Goal: Transaction & Acquisition: Purchase product/service

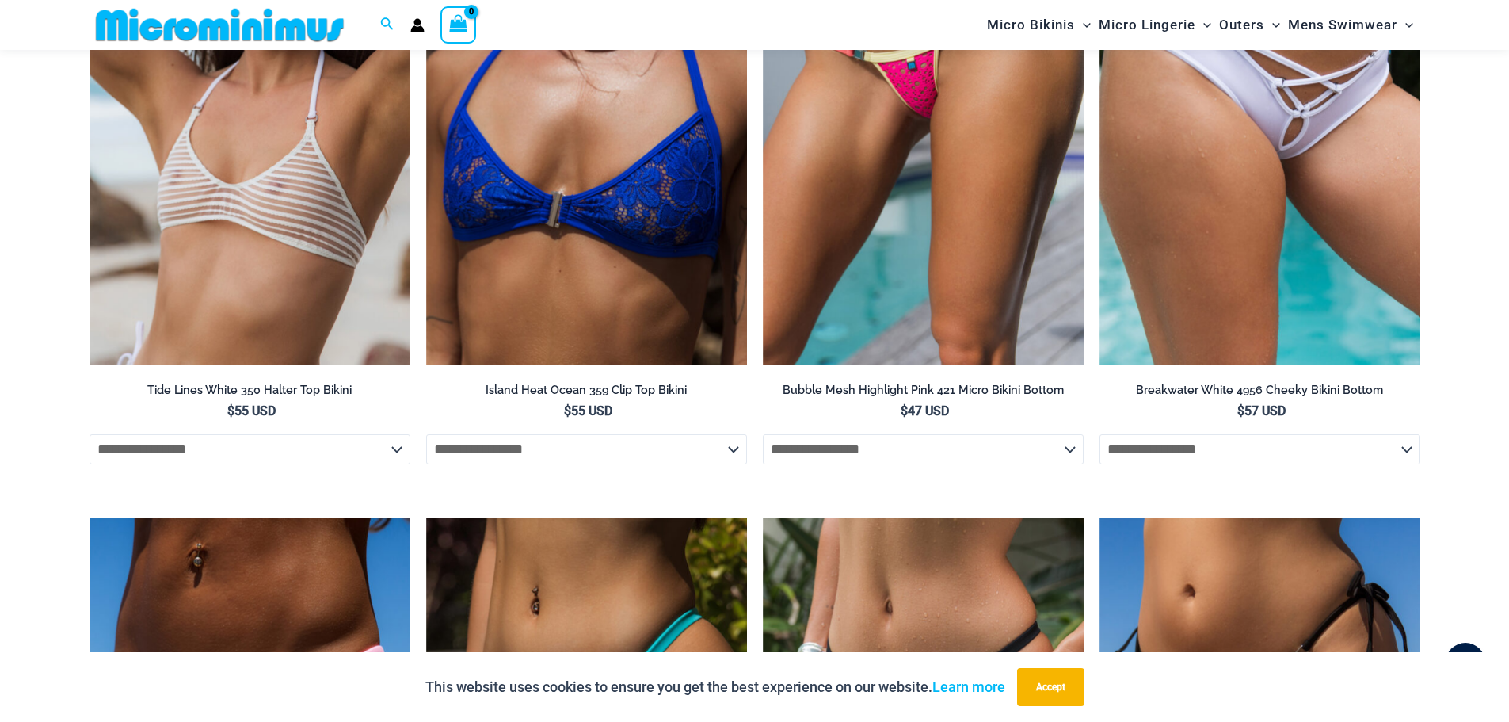
scroll to position [4186, 0]
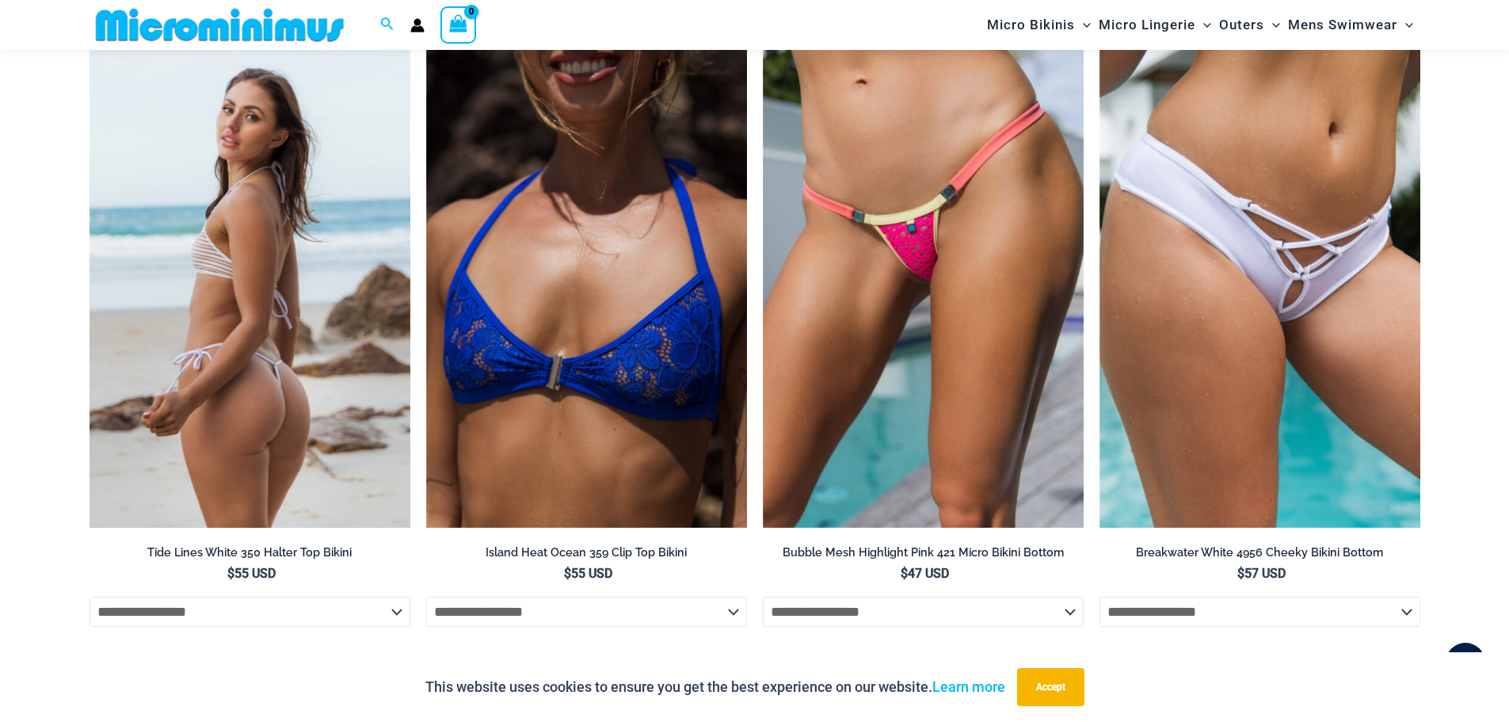
click at [276, 333] on img at bounding box center [250, 288] width 321 height 482
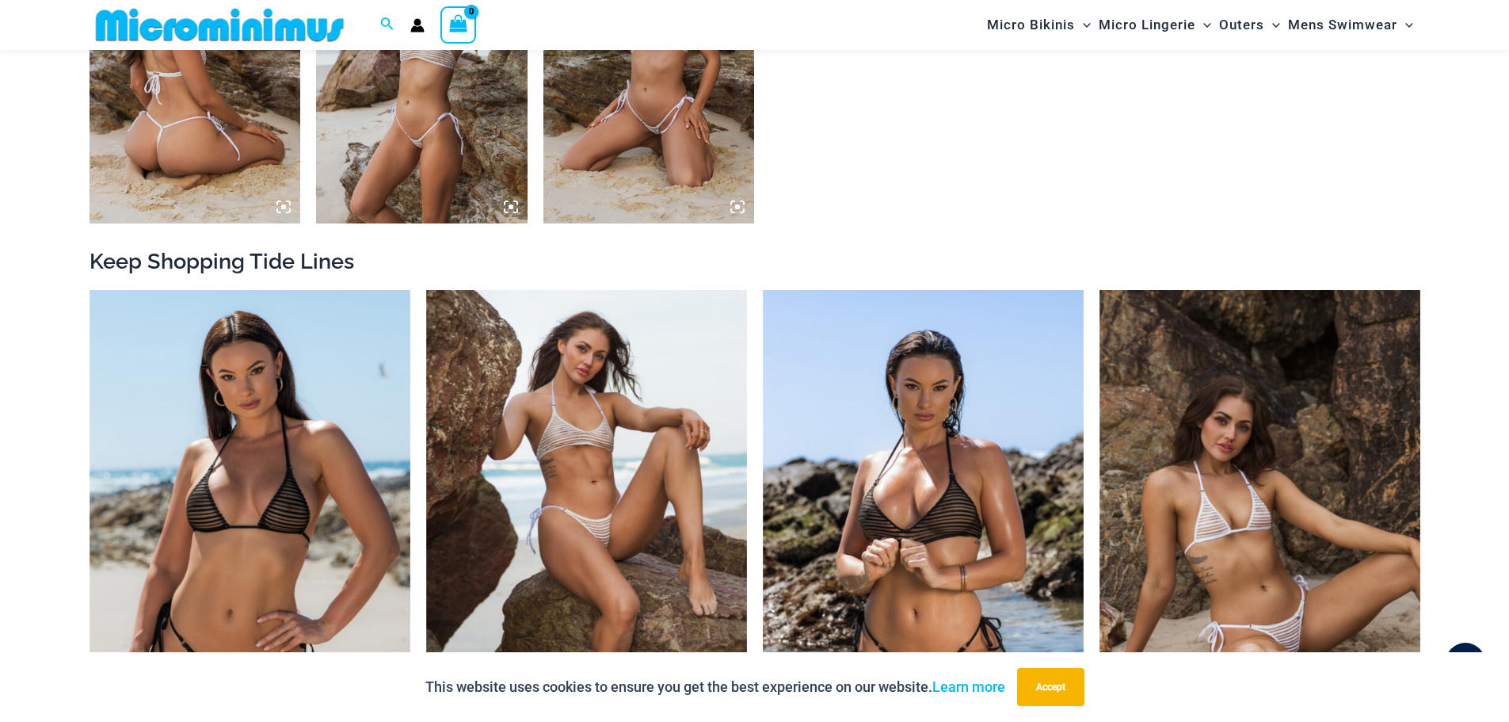
scroll to position [1822, 0]
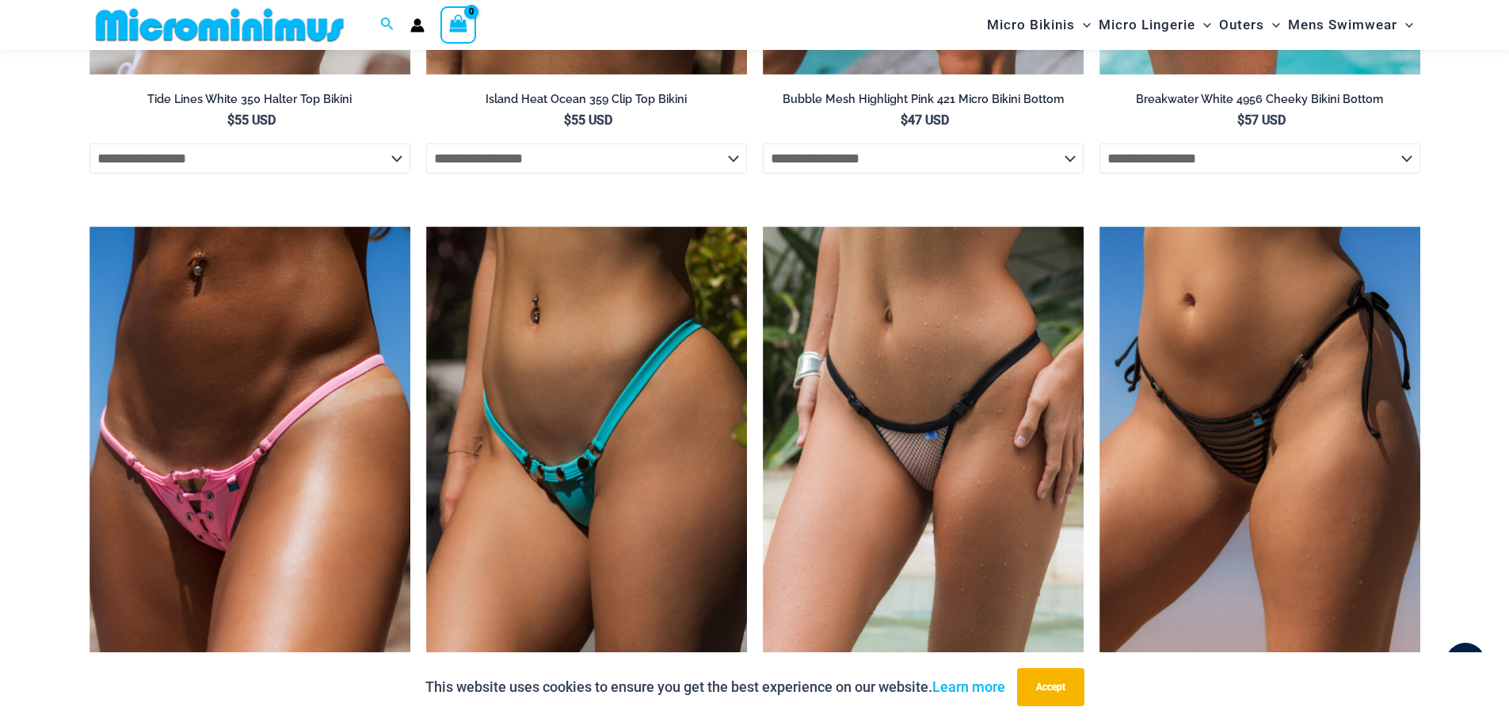
scroll to position [4956, 0]
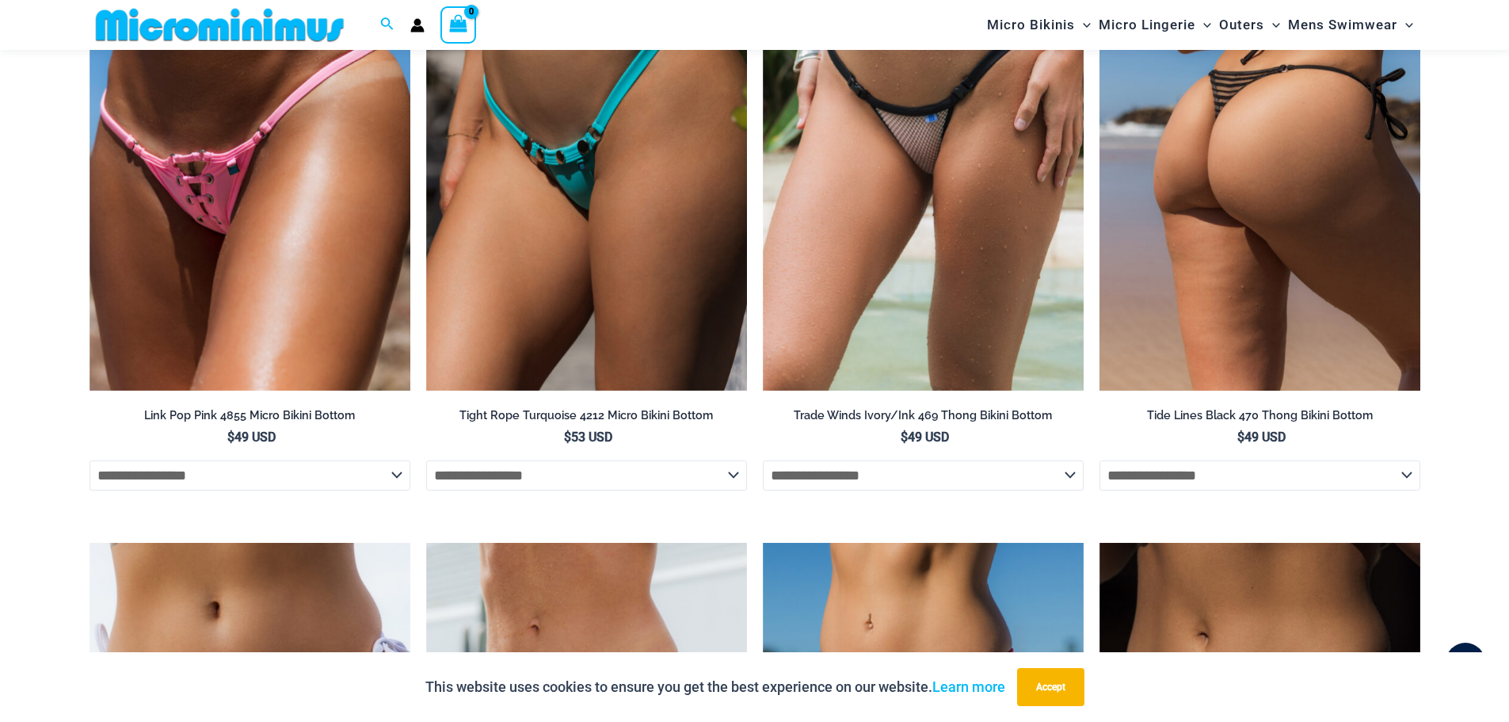
click at [1347, 276] on img at bounding box center [1259, 151] width 321 height 482
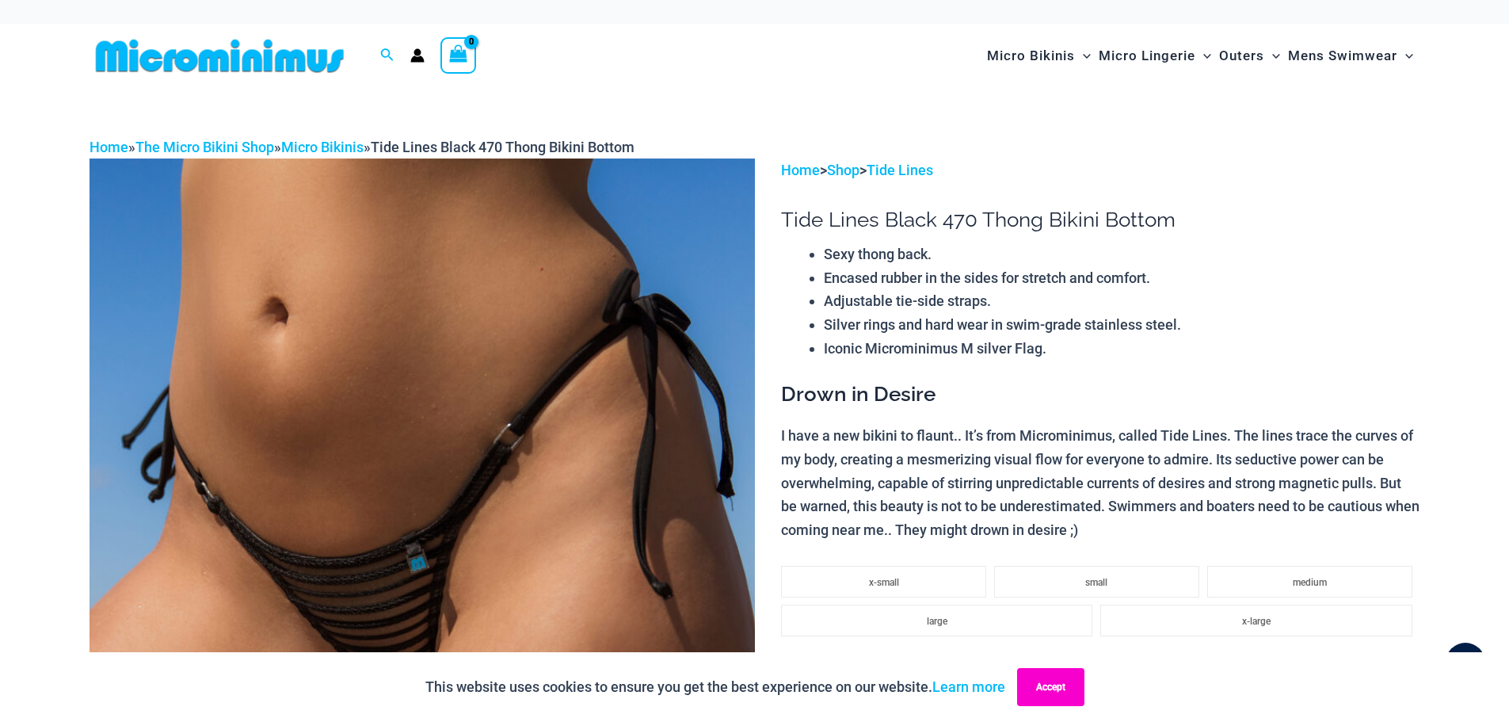
click at [1064, 684] on button "Accept" at bounding box center [1050, 687] width 67 height 38
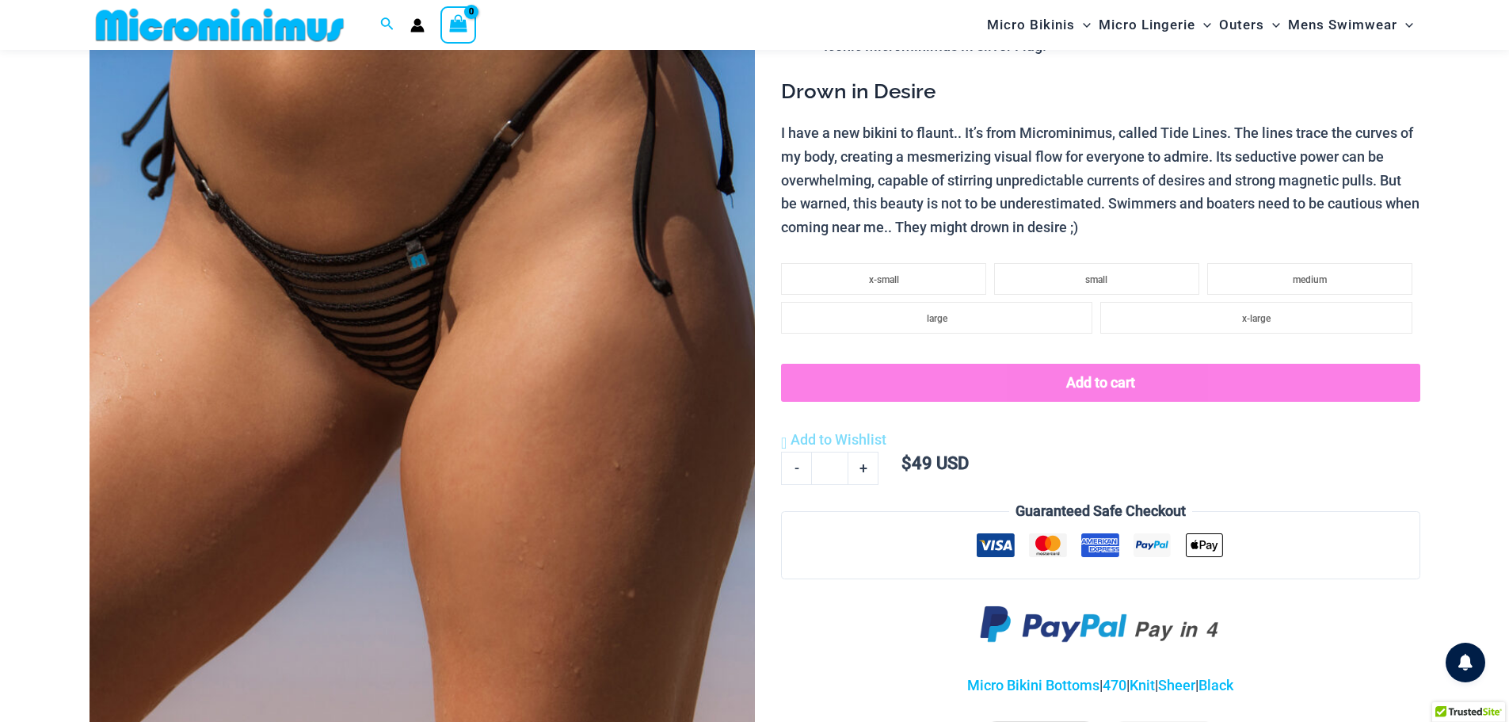
scroll to position [63, 0]
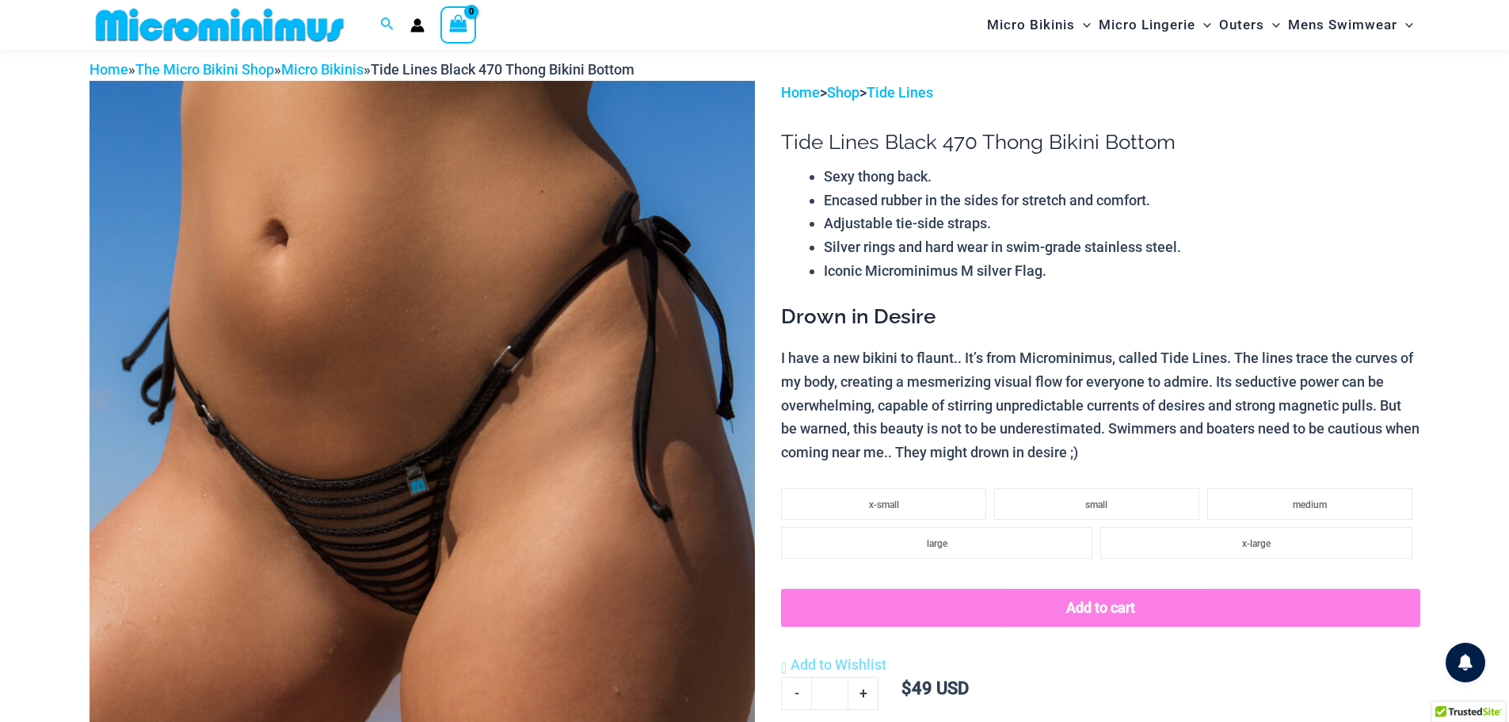
click at [458, 452] on img at bounding box center [422, 580] width 665 height 998
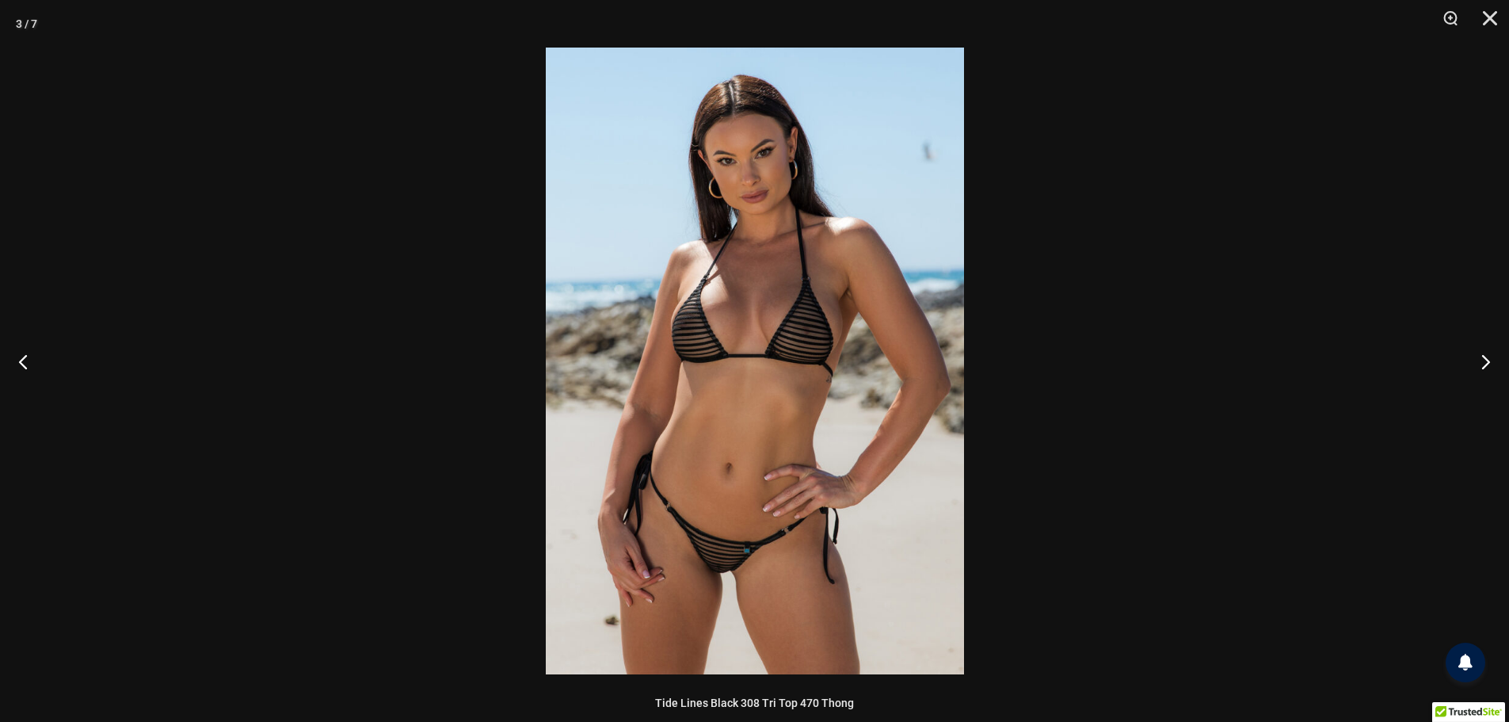
click at [1197, 362] on div at bounding box center [754, 361] width 1509 height 722
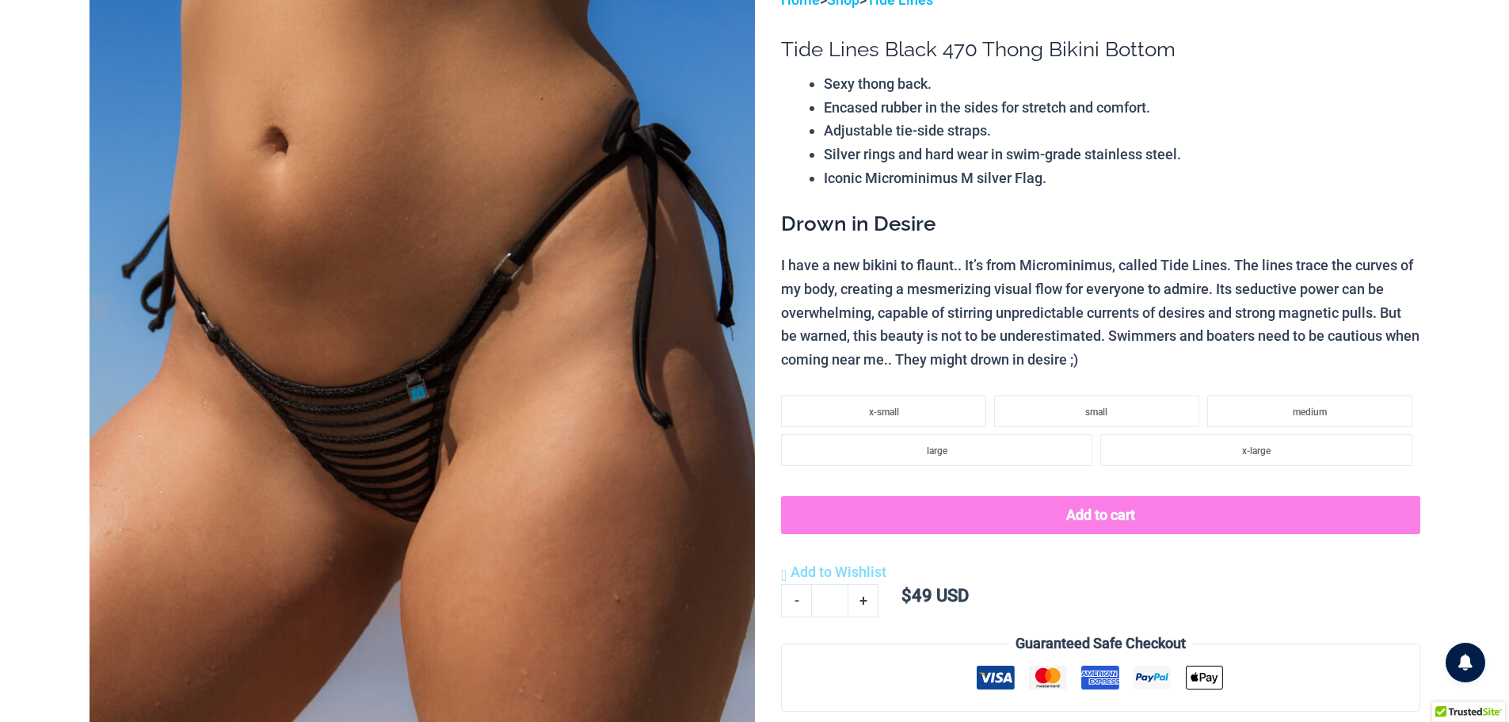
scroll to position [0, 0]
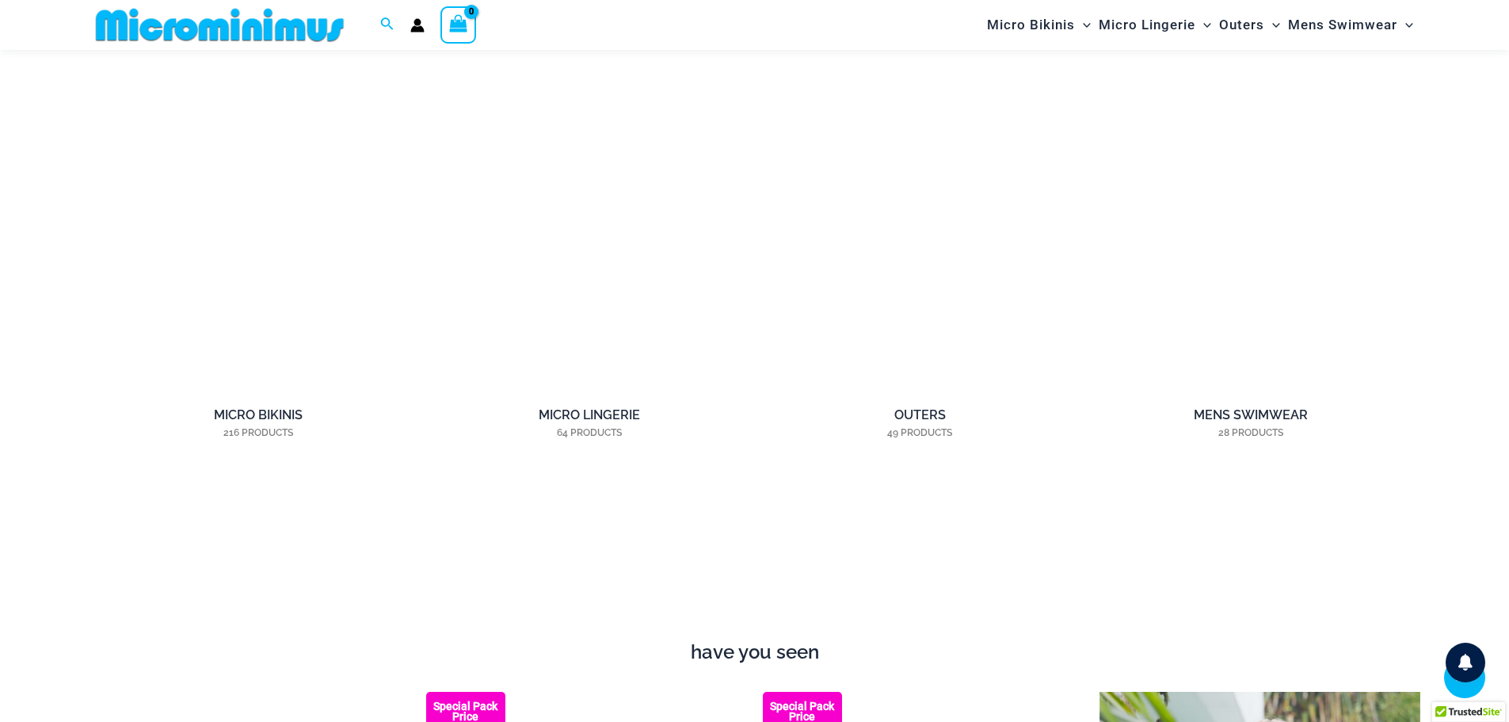
scroll to position [1334, 0]
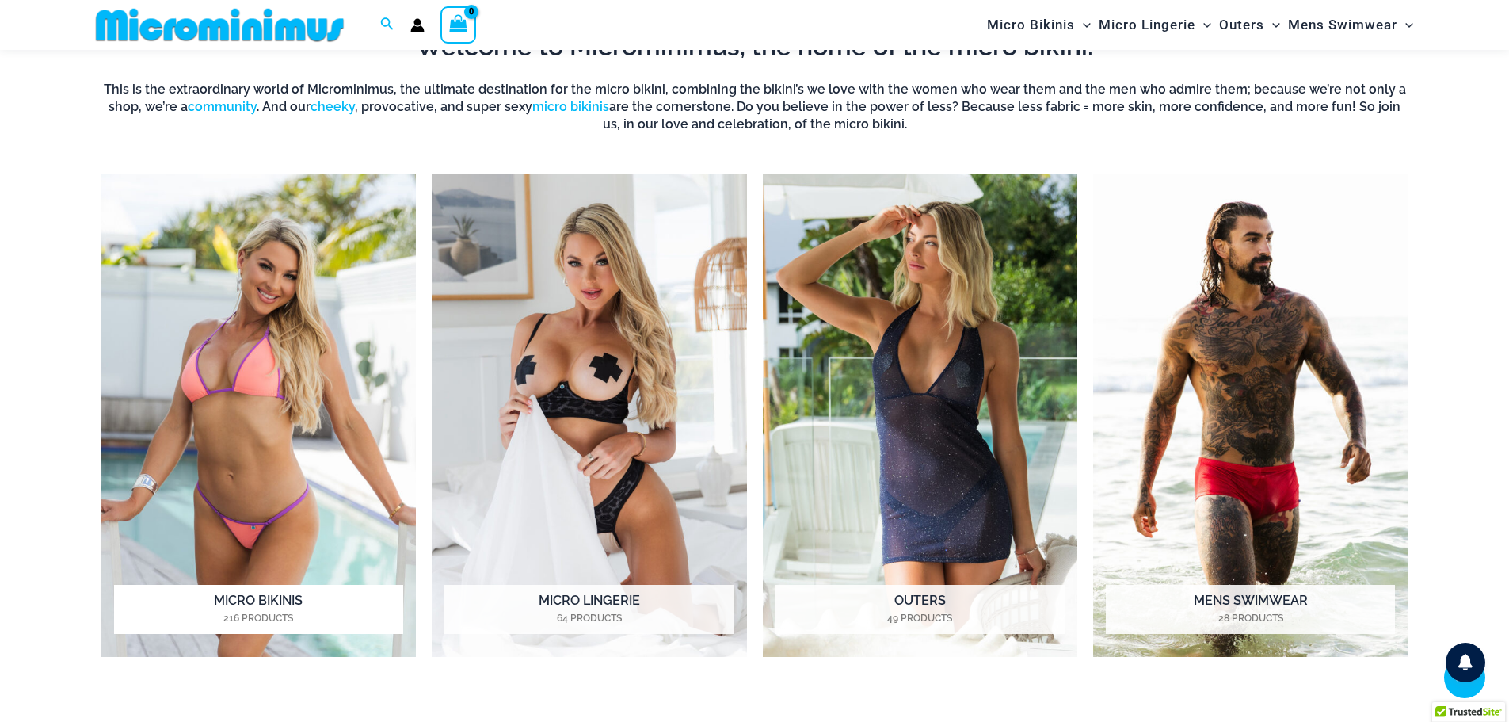
click at [260, 445] on img "Visit product category Micro Bikinis" at bounding box center [258, 415] width 315 height 484
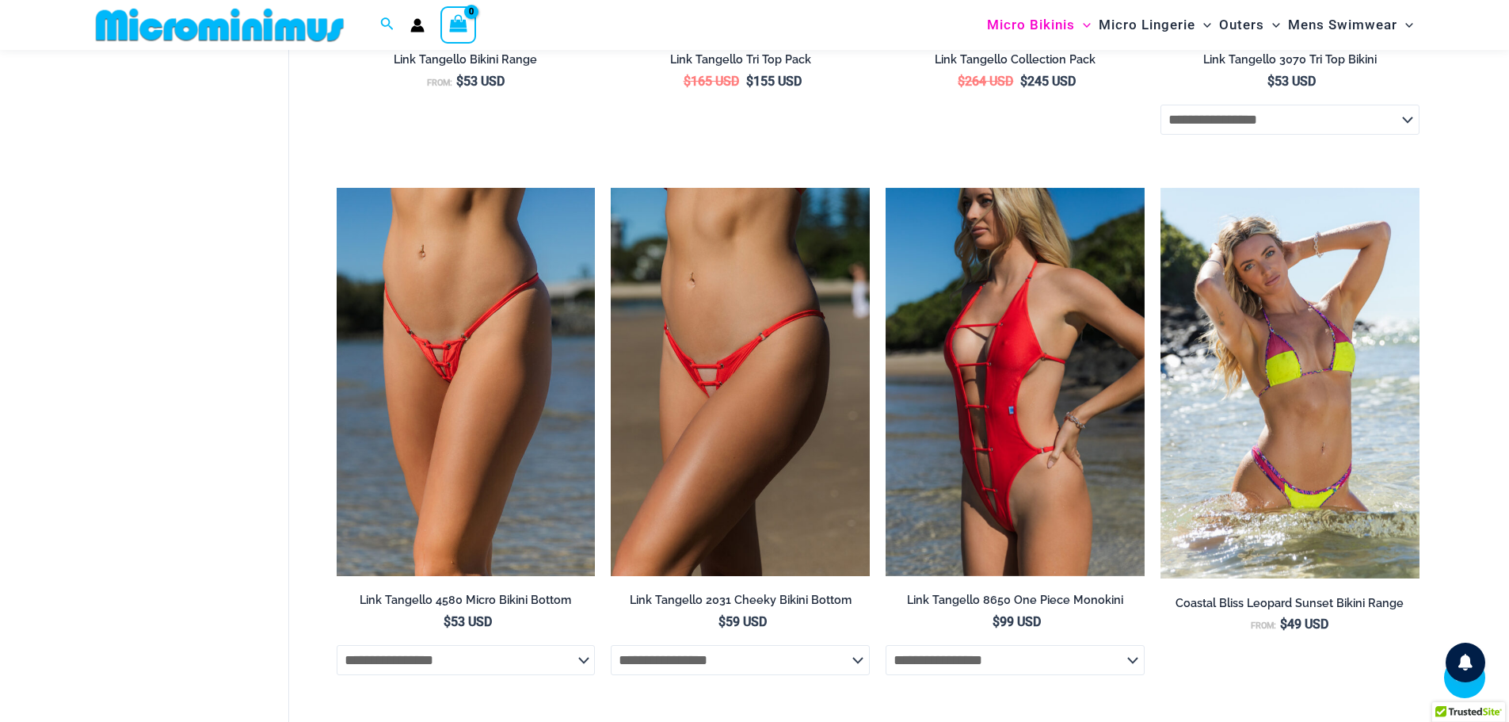
scroll to position [4421, 0]
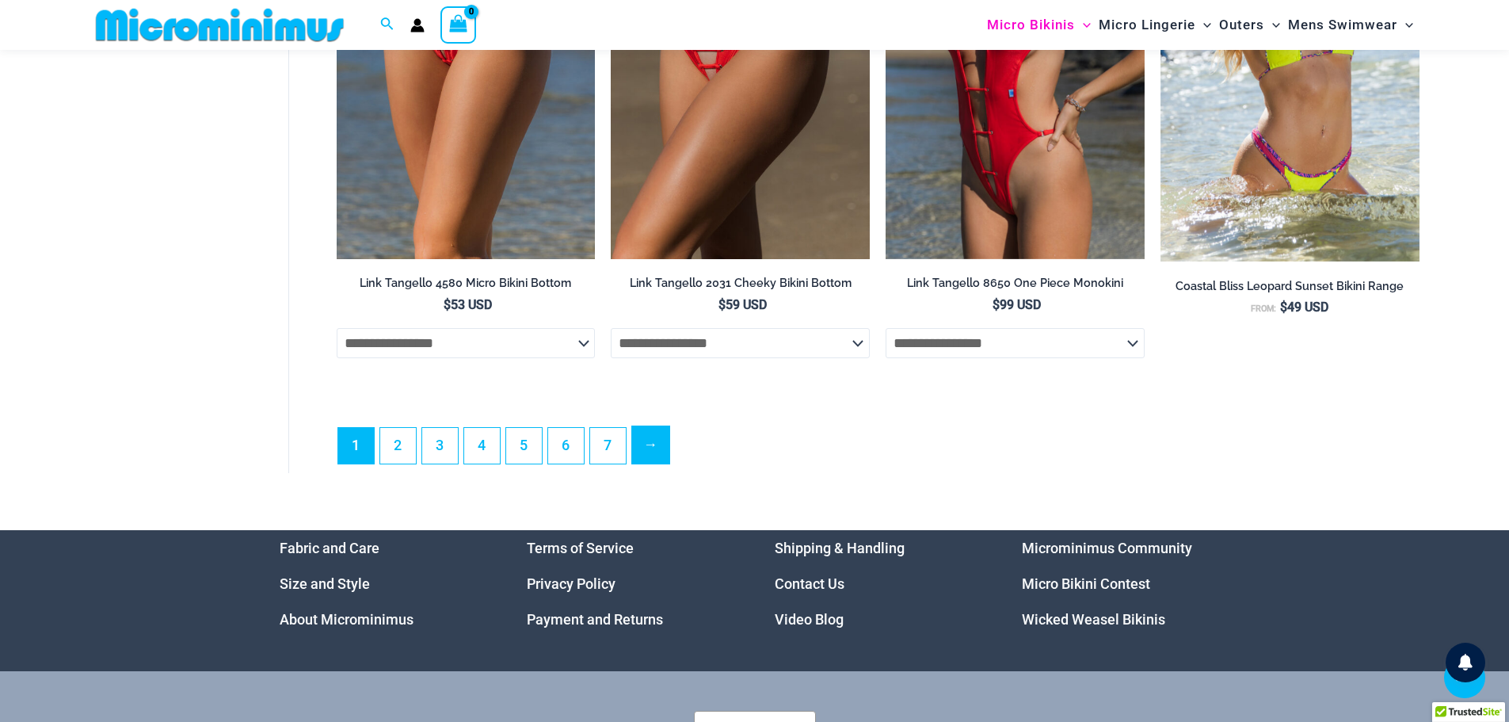
click at [651, 463] on link "→" at bounding box center [650, 444] width 37 height 37
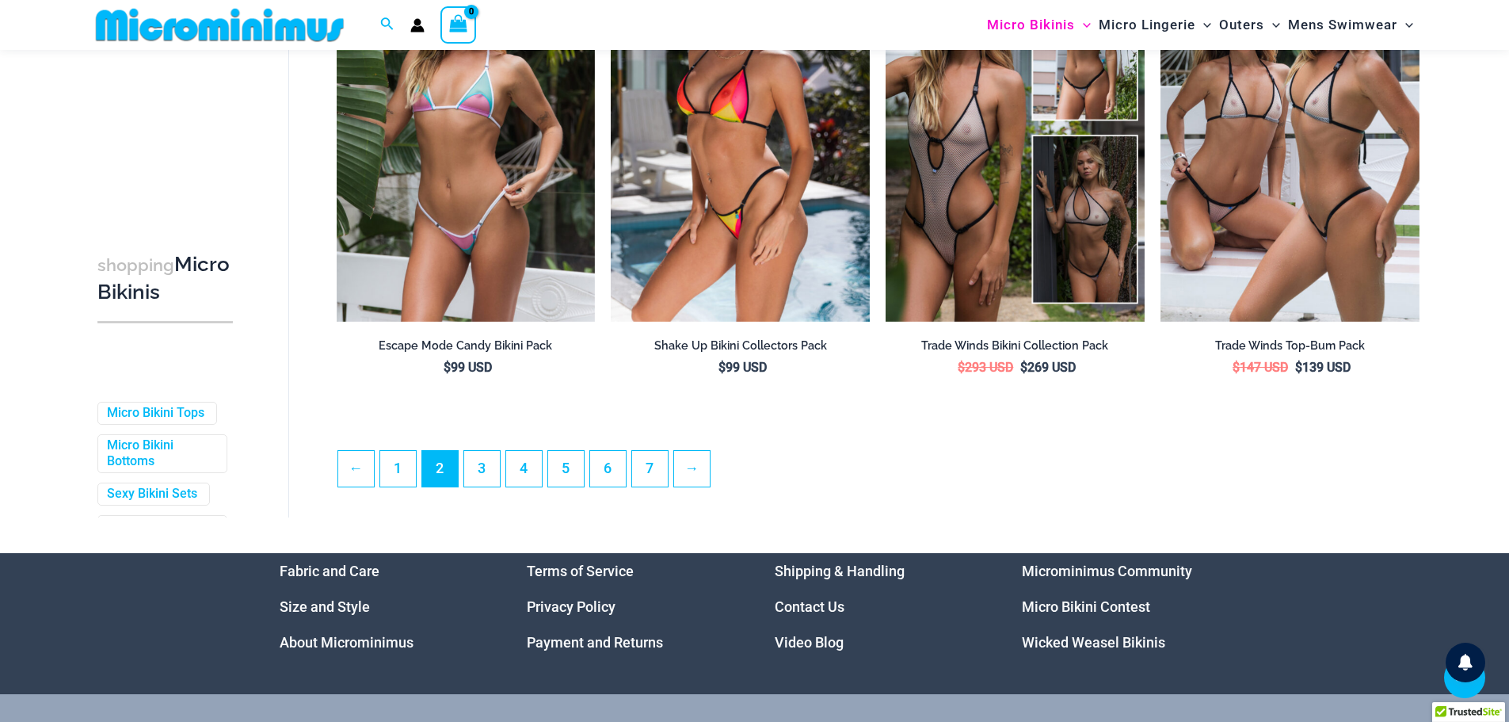
scroll to position [4265, 0]
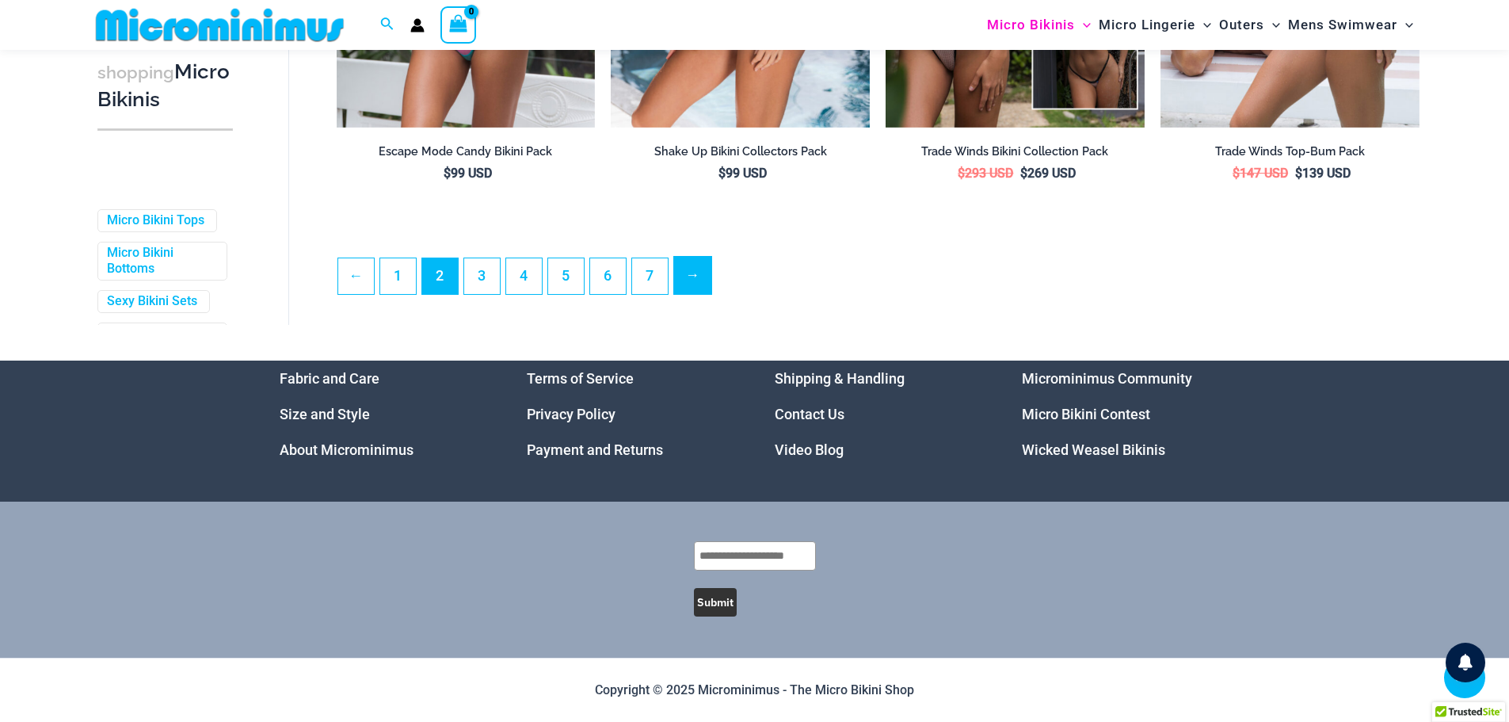
click at [690, 280] on link "→" at bounding box center [692, 275] width 37 height 37
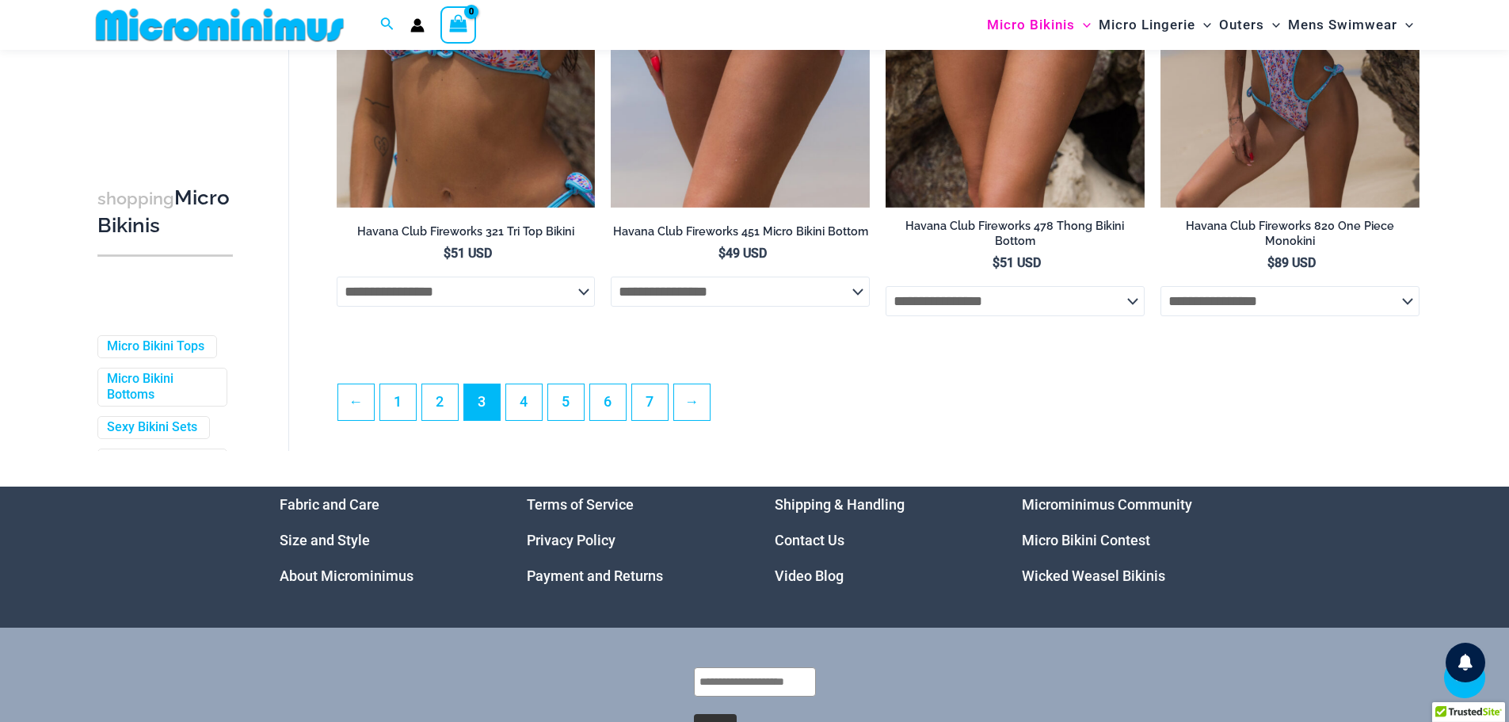
scroll to position [4192, 0]
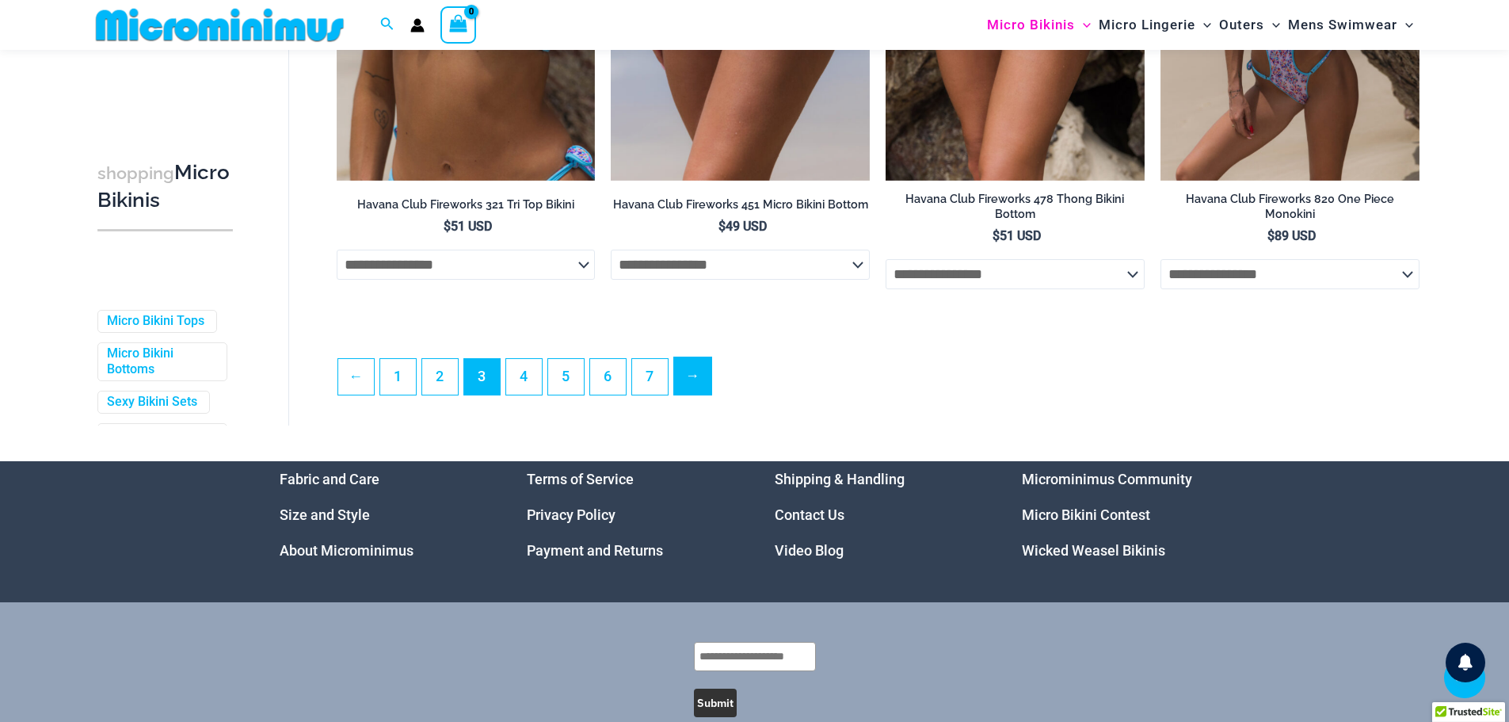
click at [692, 370] on link "→" at bounding box center [692, 375] width 37 height 37
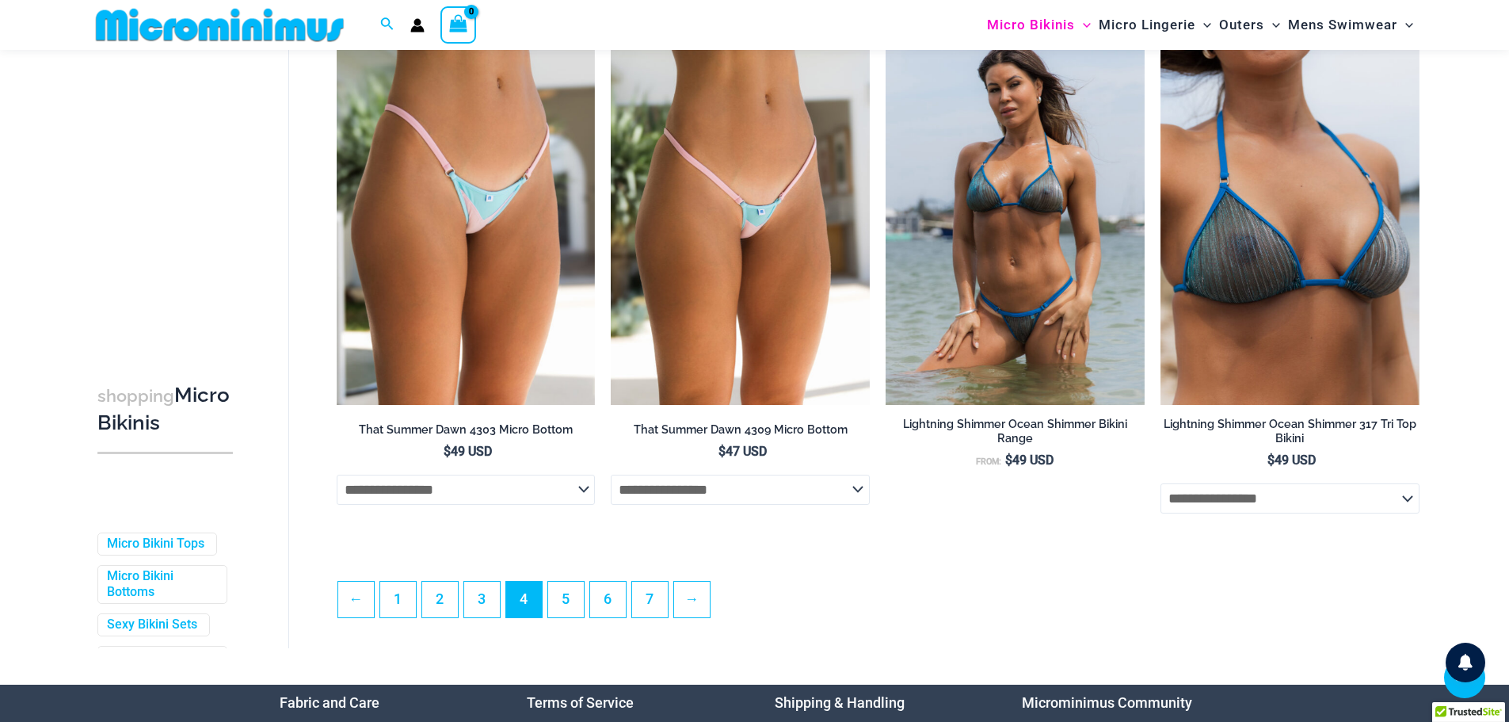
scroll to position [4027, 0]
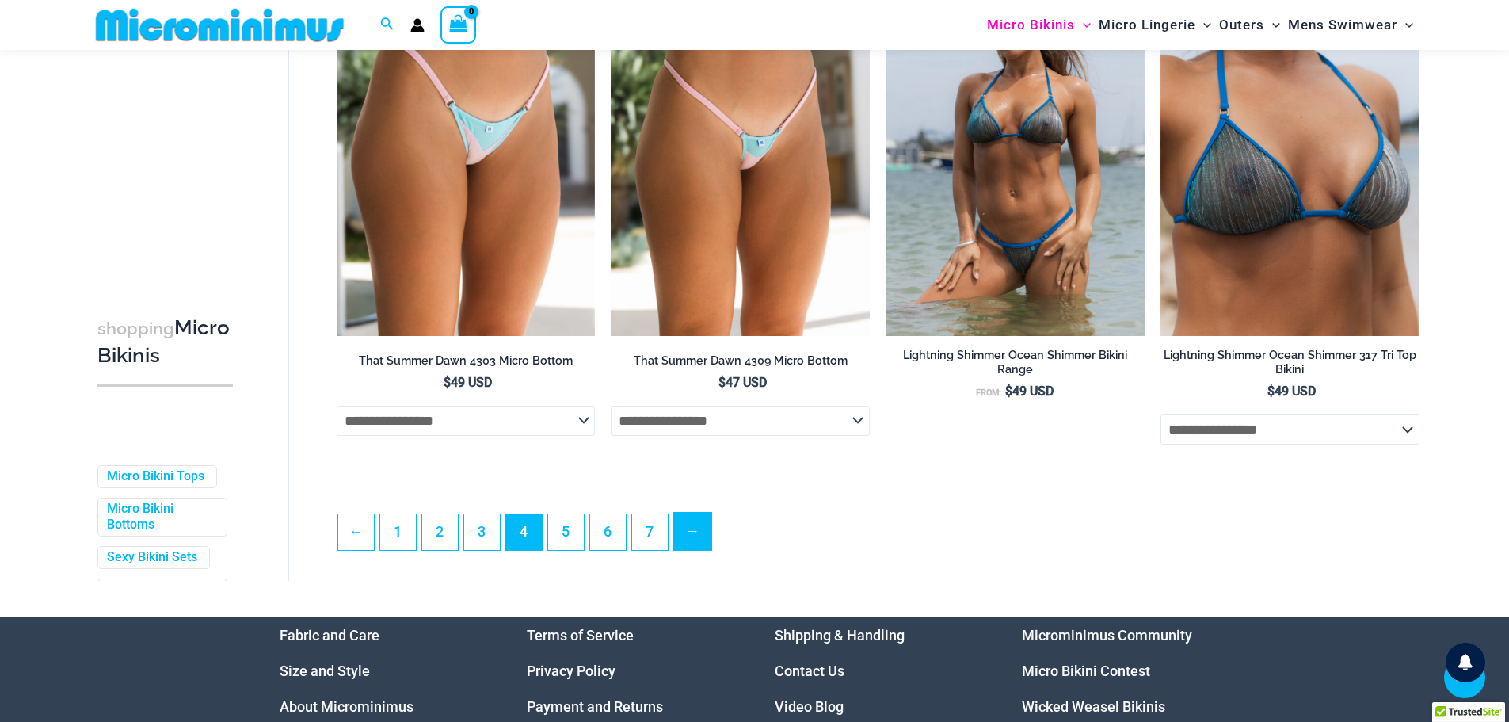
click at [695, 550] on link "→" at bounding box center [692, 530] width 37 height 37
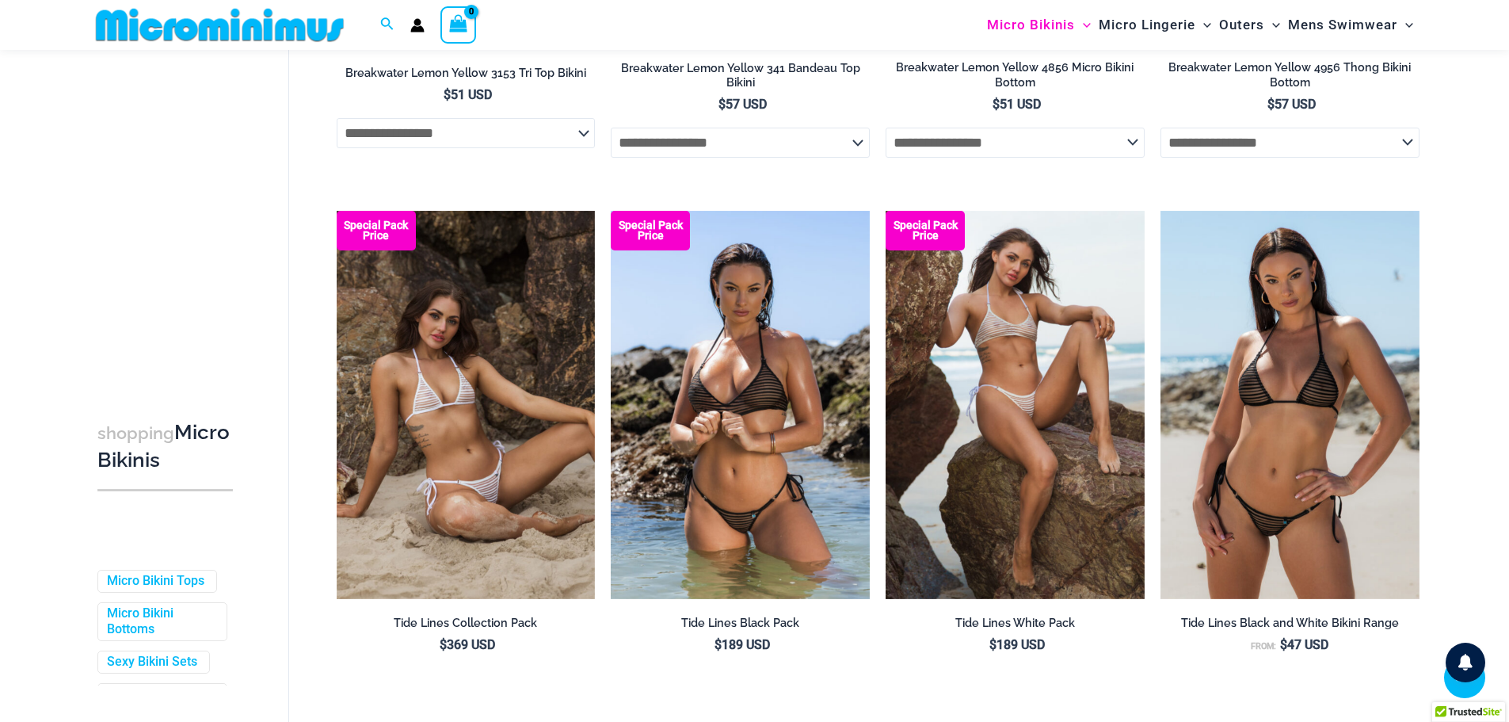
scroll to position [4027, 0]
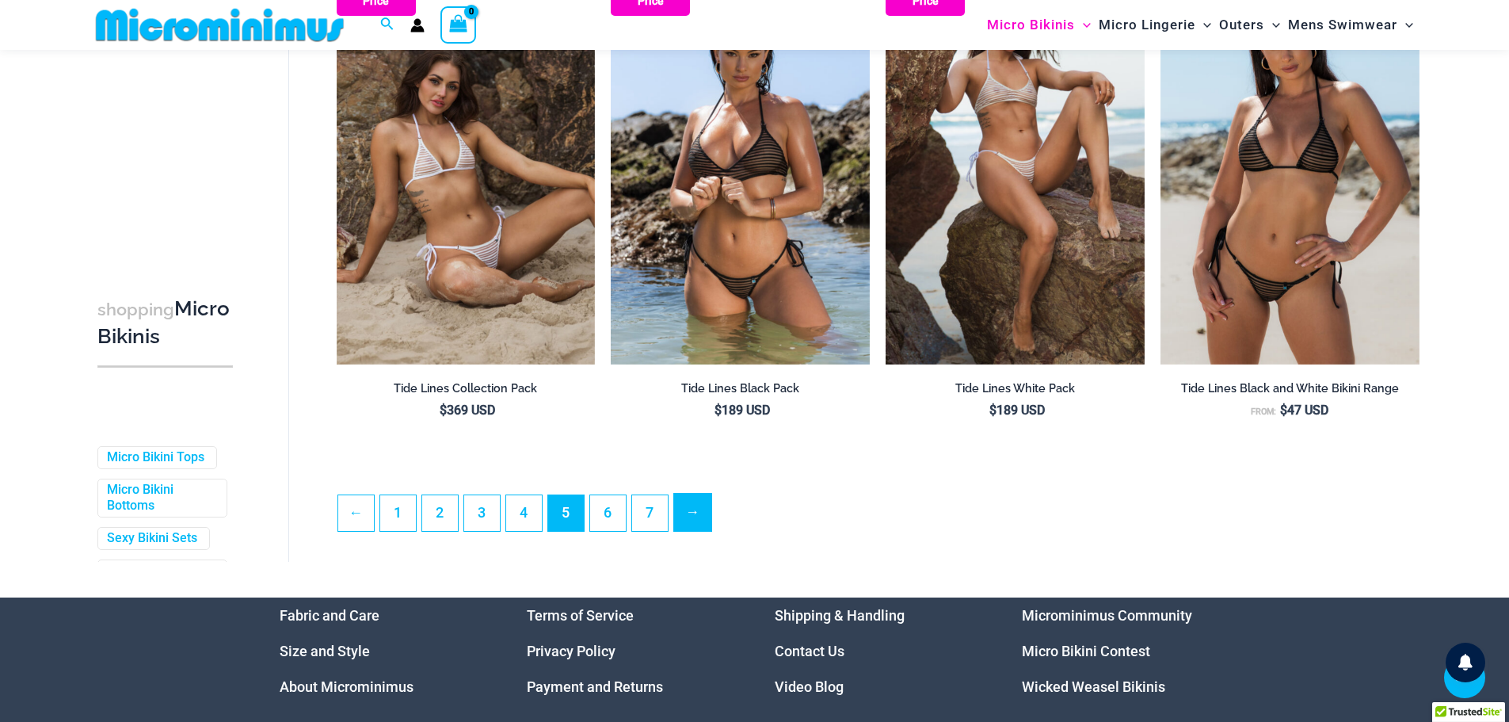
click at [692, 507] on link "→" at bounding box center [692, 511] width 37 height 37
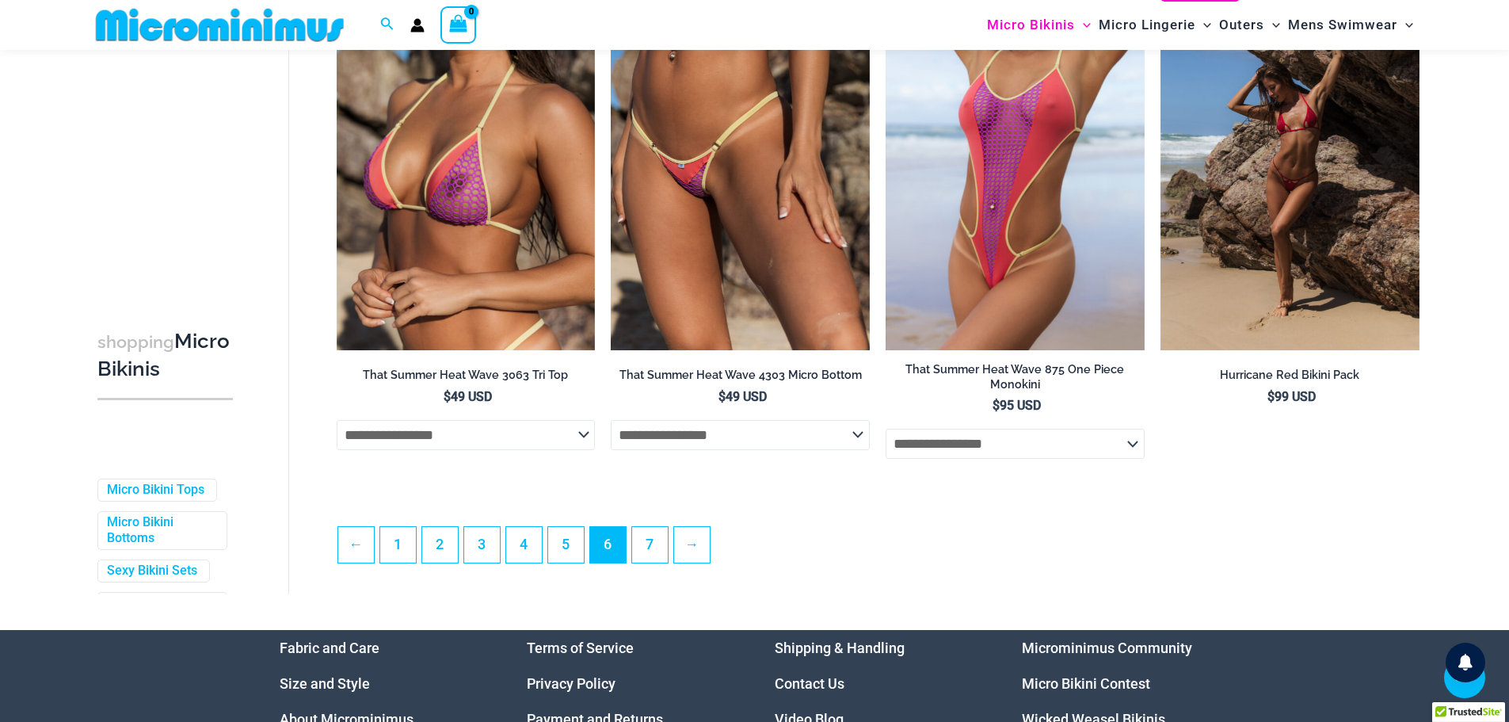
scroll to position [4275, 0]
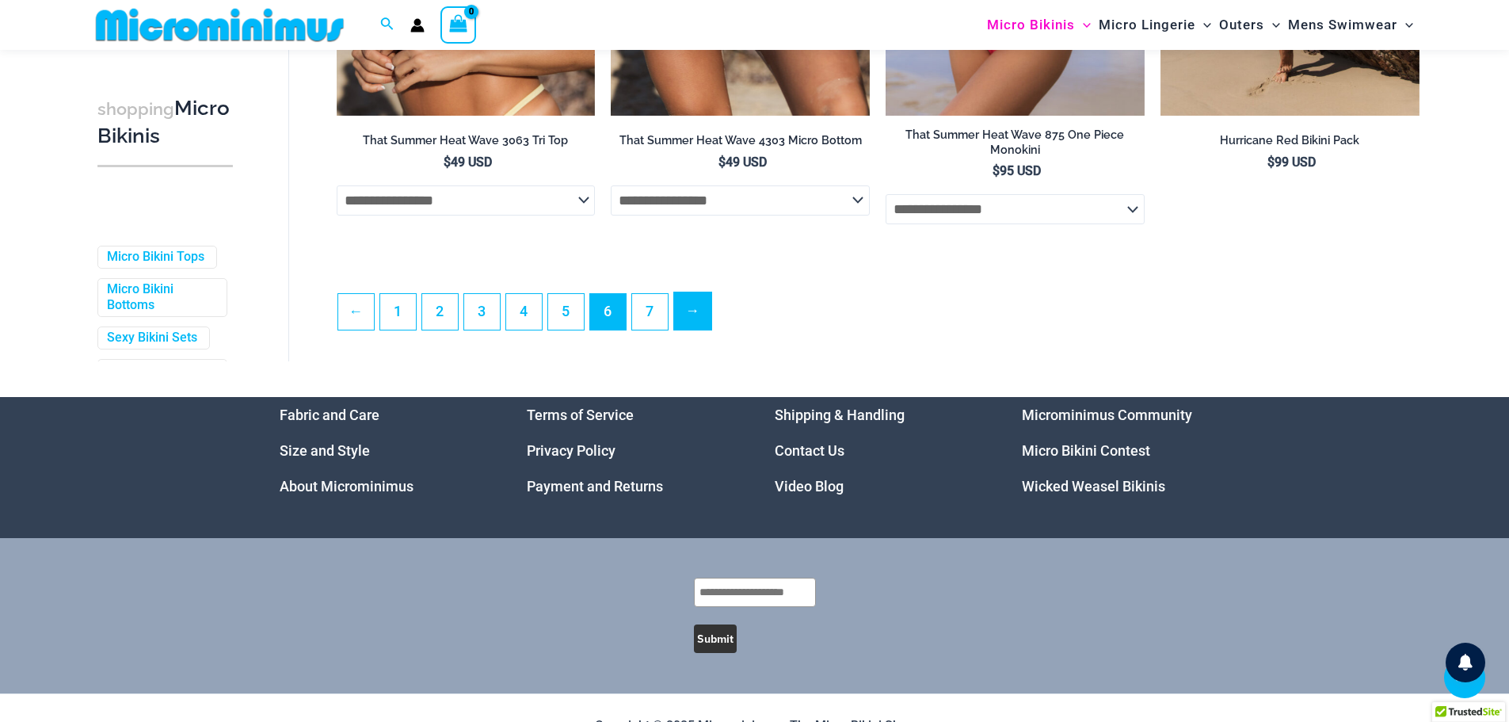
click at [696, 330] on link "→" at bounding box center [692, 310] width 37 height 37
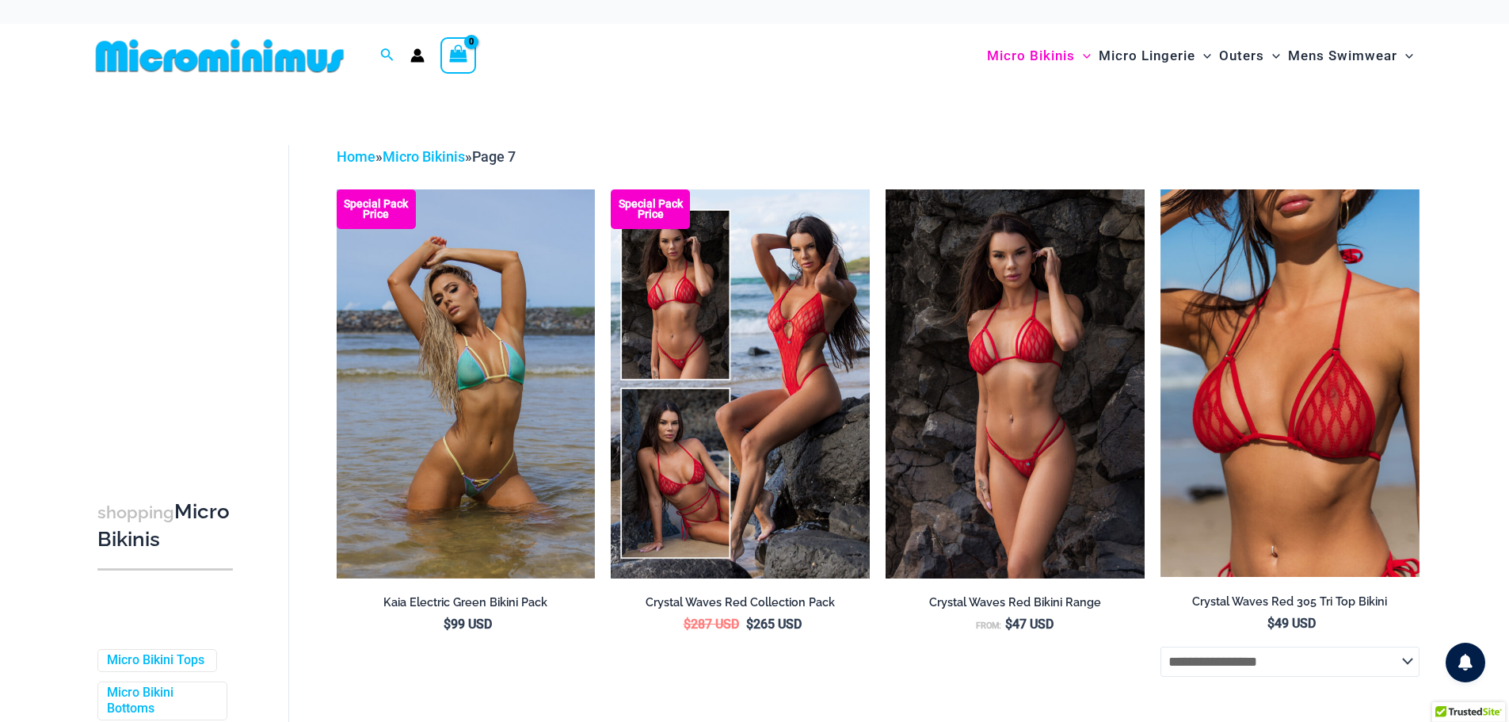
click at [239, 59] on img at bounding box center [220, 56] width 261 height 36
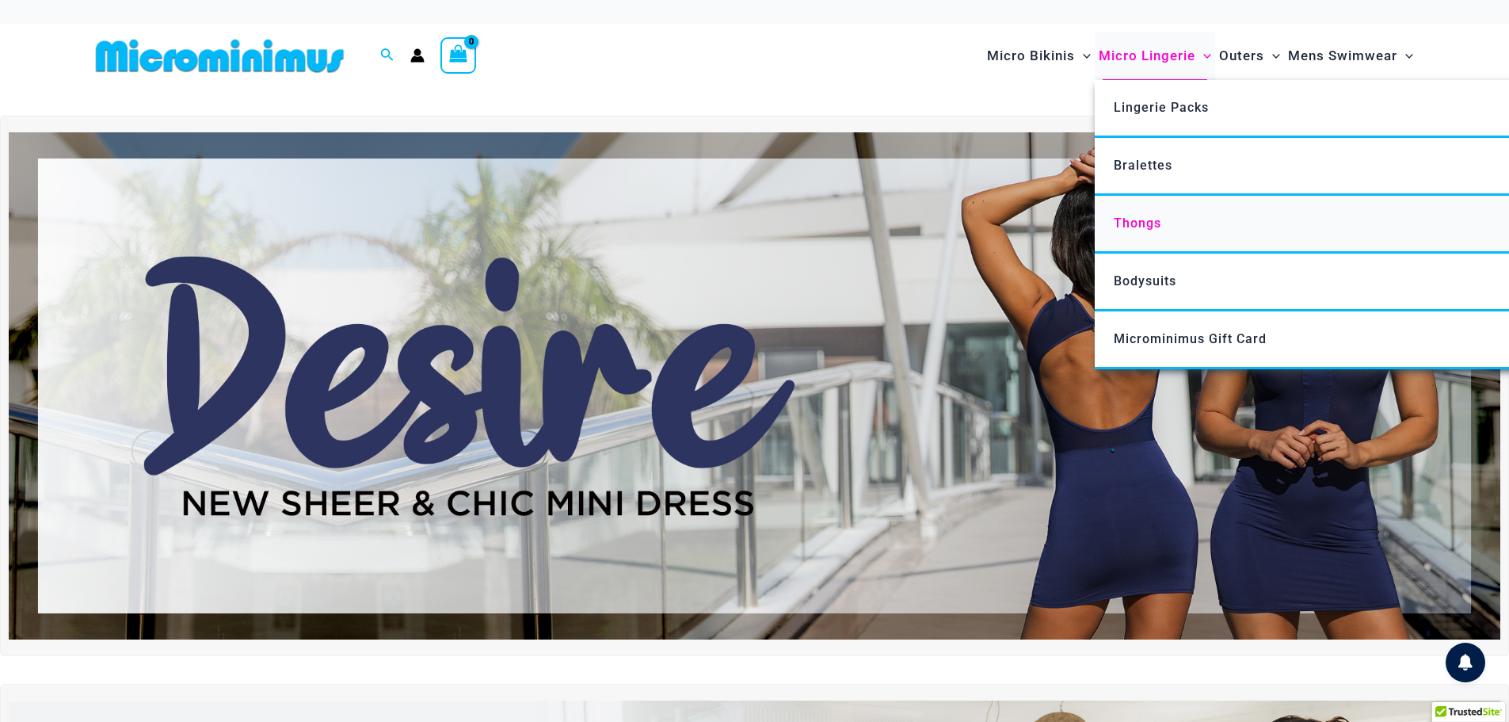
click at [1137, 222] on span "Thongs" at bounding box center [1138, 222] width 48 height 15
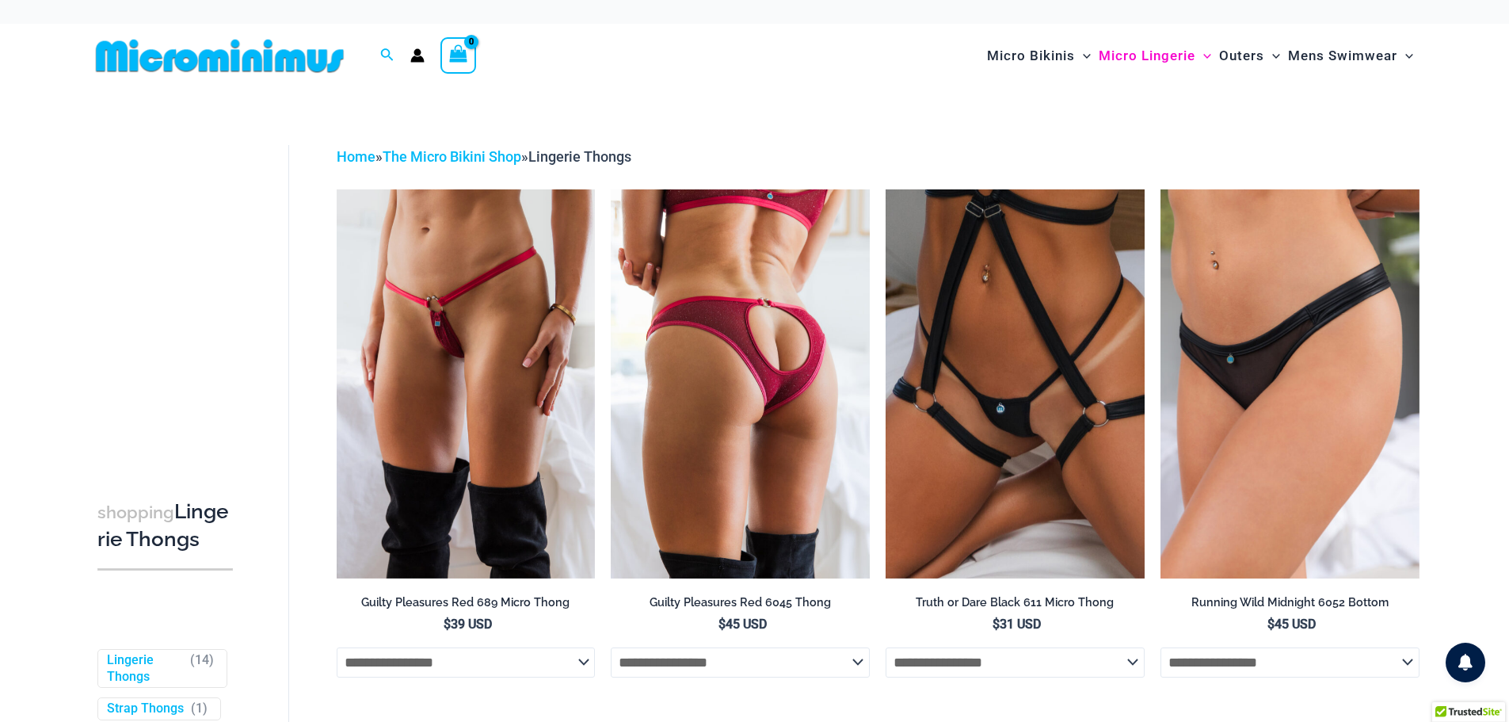
click at [760, 342] on img at bounding box center [740, 383] width 259 height 388
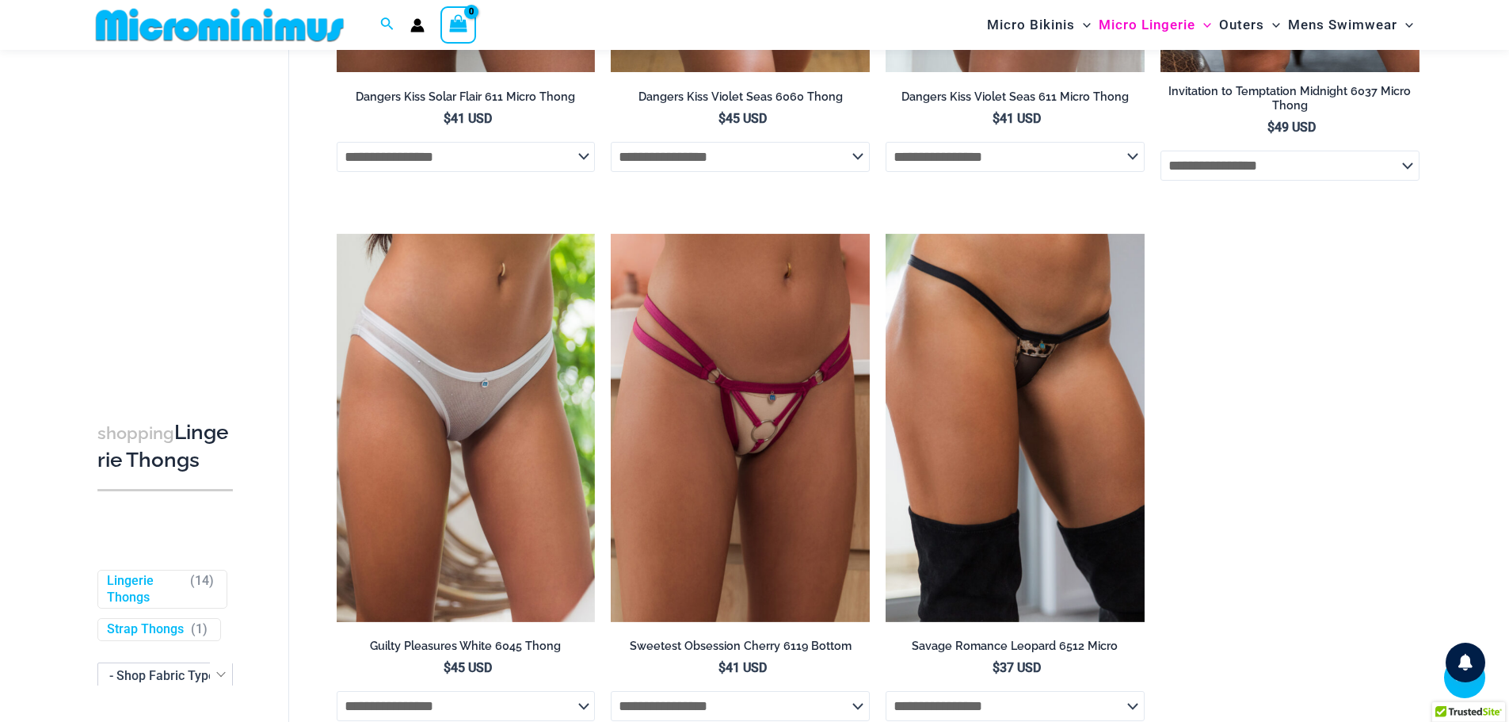
scroll to position [2047, 0]
